Goal: Navigation & Orientation: Find specific page/section

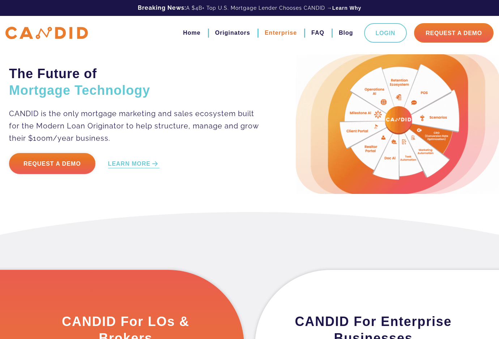
click at [289, 33] on link "Enterprise" at bounding box center [281, 33] width 32 height 12
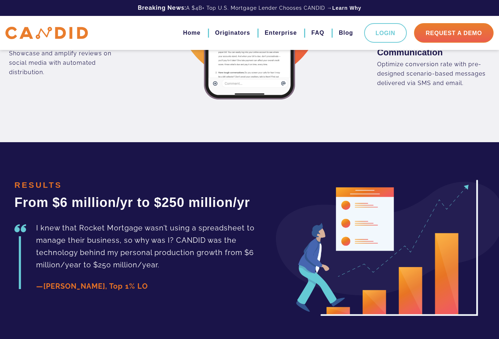
scroll to position [1049, 0]
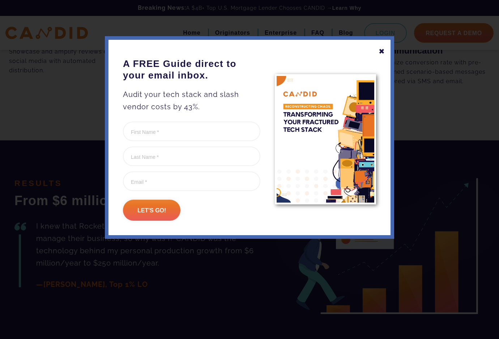
click at [382, 46] on div "✖" at bounding box center [382, 51] width 7 height 12
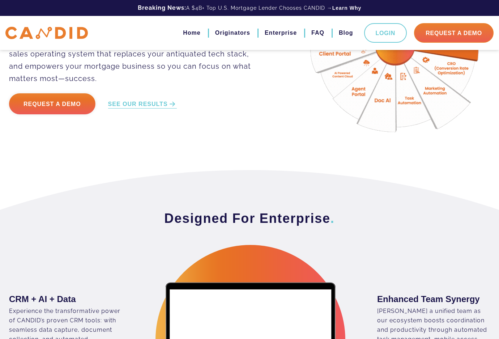
scroll to position [0, 0]
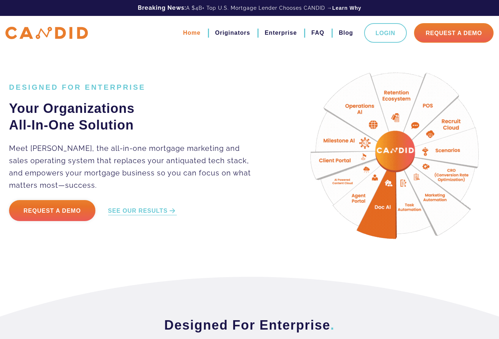
click at [184, 34] on link "Home" at bounding box center [191, 33] width 17 height 12
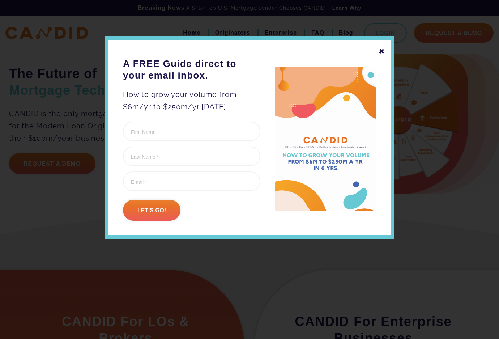
click at [383, 52] on div "✖" at bounding box center [382, 51] width 7 height 12
